Goal: Task Accomplishment & Management: Manage account settings

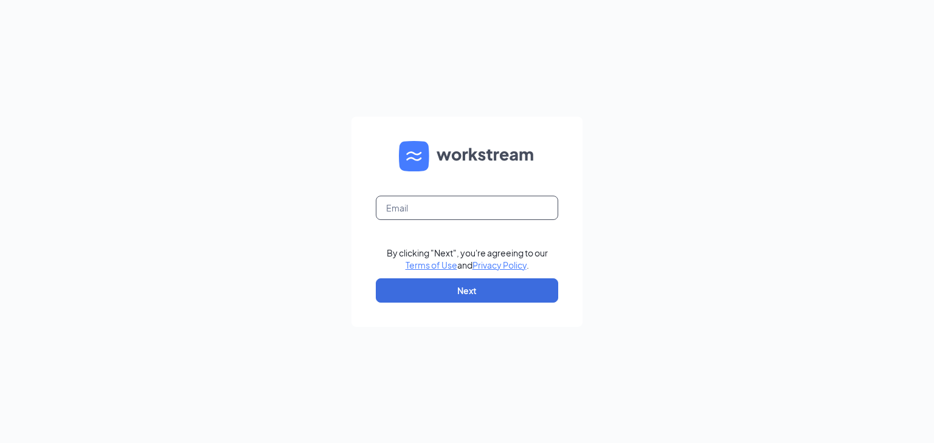
click at [410, 204] on input "text" at bounding box center [467, 208] width 182 height 24
type input "corbyd2016@gmail.com"
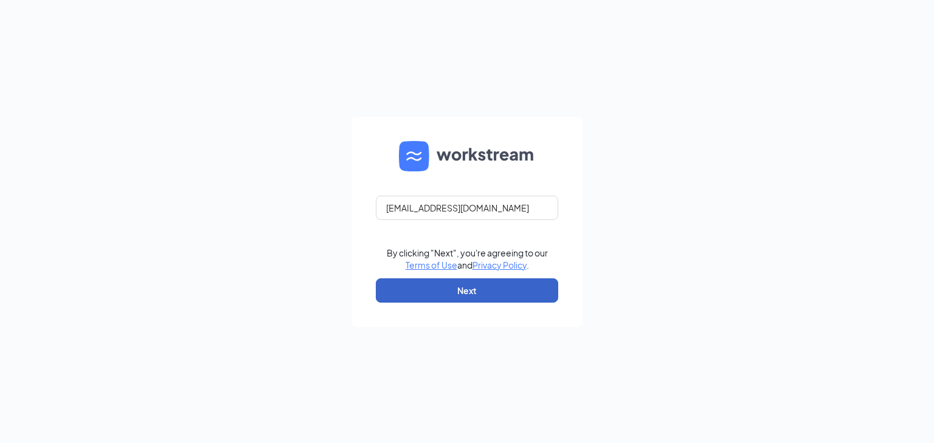
click at [452, 289] on button "Next" at bounding box center [467, 290] width 182 height 24
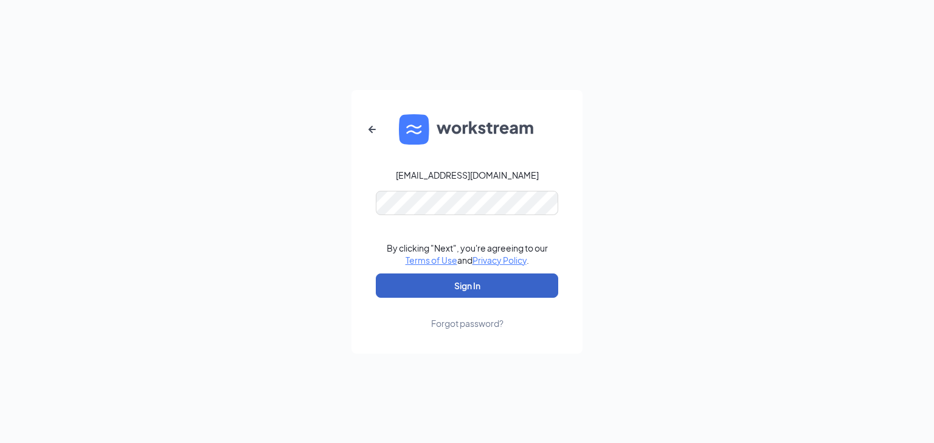
click at [461, 286] on button "Sign In" at bounding box center [467, 286] width 182 height 24
click at [426, 288] on button "Sign In" at bounding box center [467, 286] width 182 height 24
click at [543, 289] on button "Sign In" at bounding box center [467, 286] width 182 height 24
click at [432, 286] on button "Sign In" at bounding box center [467, 286] width 182 height 24
click at [516, 294] on button "Sign In" at bounding box center [467, 286] width 182 height 24
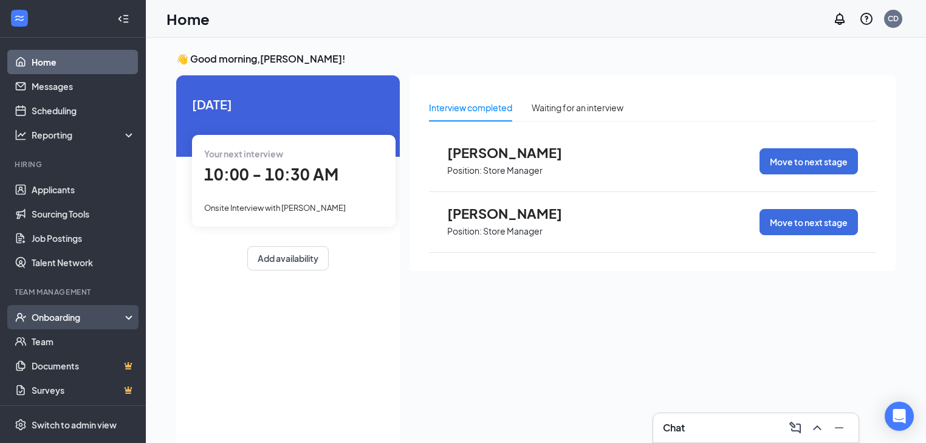
click at [58, 318] on div "Onboarding" at bounding box center [79, 317] width 94 height 12
click at [56, 340] on link "Overview" at bounding box center [84, 341] width 104 height 24
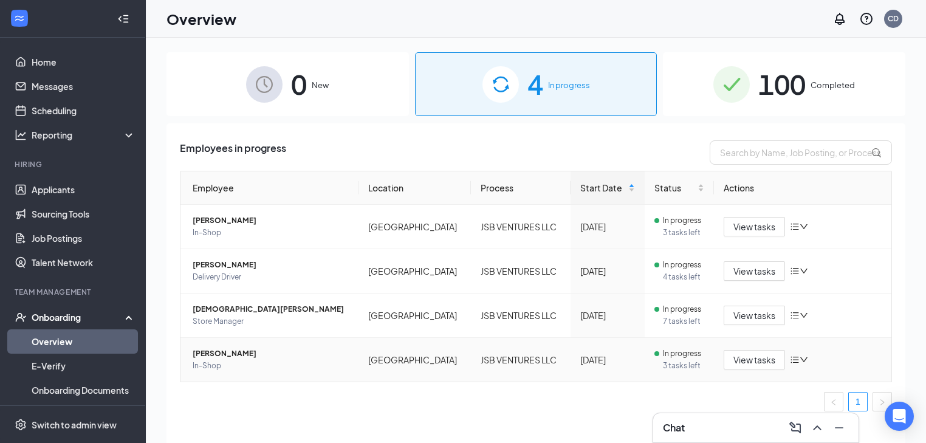
click at [217, 350] on span "[PERSON_NAME]" at bounding box center [271, 354] width 156 height 12
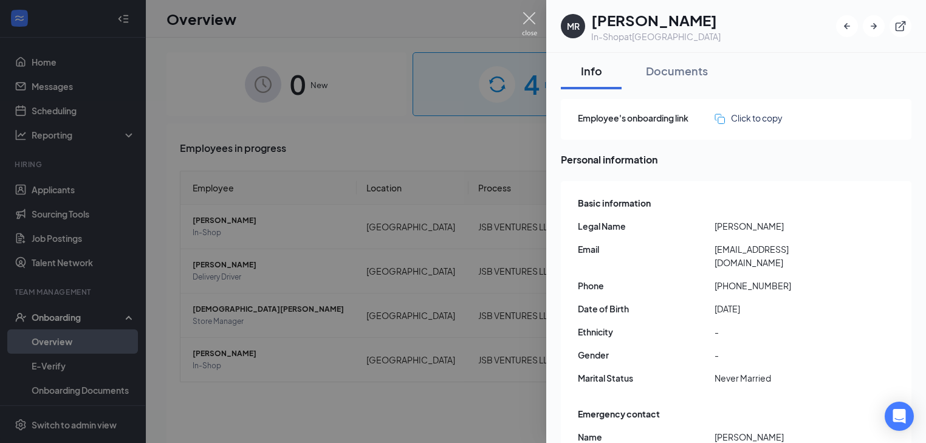
click at [526, 16] on img at bounding box center [529, 24] width 15 height 24
